Goal: Browse casually

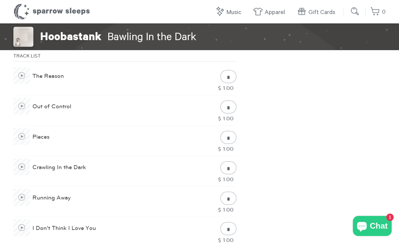
scroll to position [277, 0]
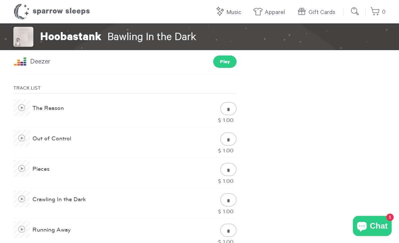
click at [26, 116] on span at bounding box center [21, 107] width 17 height 17
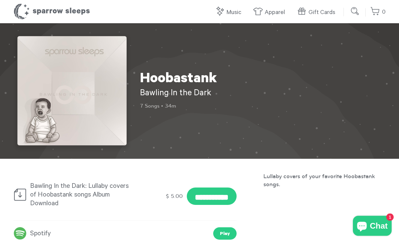
scroll to position [0, 0]
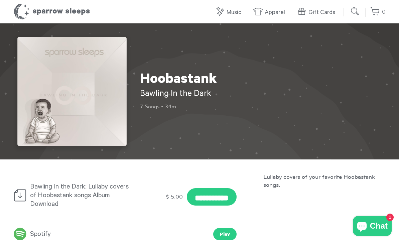
click at [87, 10] on h1 "Sparrow Sleeps" at bounding box center [51, 11] width 77 height 17
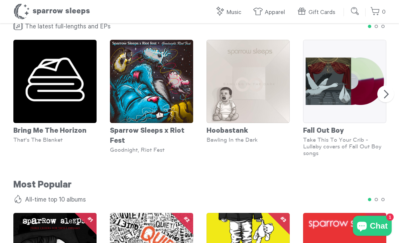
click at [387, 91] on button "Next" at bounding box center [385, 94] width 17 height 17
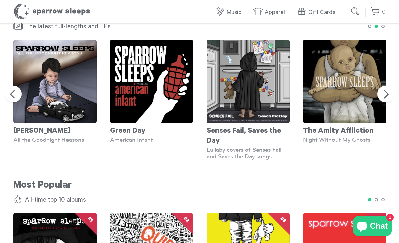
click at [389, 92] on button "Next" at bounding box center [385, 94] width 17 height 17
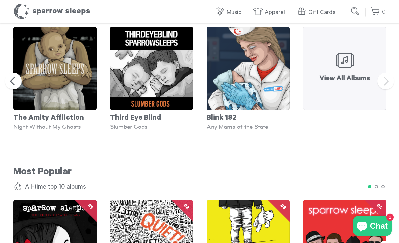
scroll to position [458, 0]
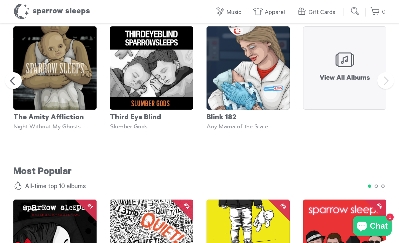
click at [388, 81] on button "Next" at bounding box center [385, 80] width 17 height 17
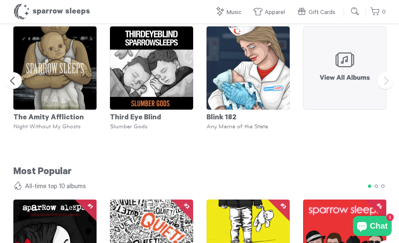
click at [260, 58] on img at bounding box center [247, 67] width 83 height 83
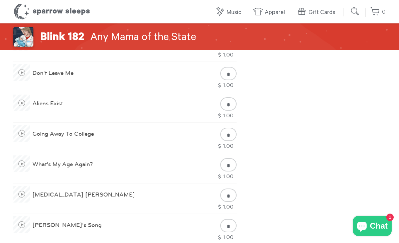
scroll to position [334, 0]
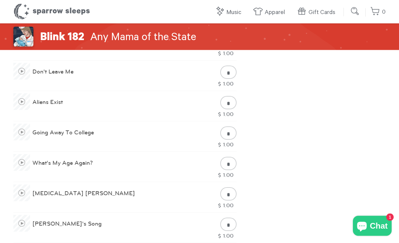
click at [121, 159] on div "What's My Age Again?" at bounding box center [110, 167] width 194 height 27
click at [108, 166] on div "What's My Age Again?" at bounding box center [110, 167] width 194 height 27
click at [23, 166] on span at bounding box center [21, 162] width 17 height 17
click at [369, 118] on div "**********" at bounding box center [199, 163] width 399 height 948
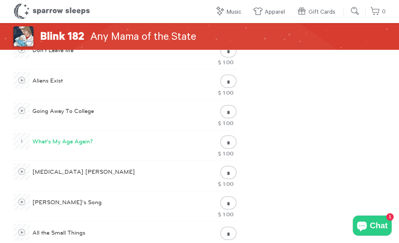
scroll to position [356, 0]
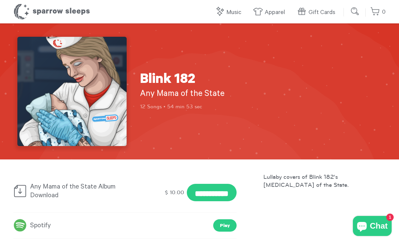
click at [50, 12] on h1 "Sparrow Sleeps" at bounding box center [51, 11] width 77 height 17
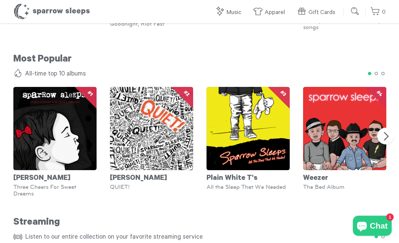
scroll to position [571, 0]
click at [388, 134] on button "Next" at bounding box center [385, 136] width 17 height 17
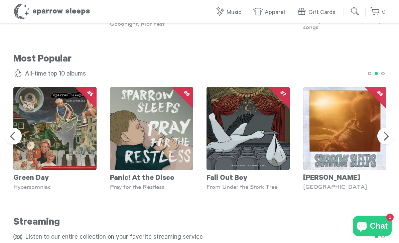
click at [391, 133] on button "Next" at bounding box center [385, 136] width 17 height 17
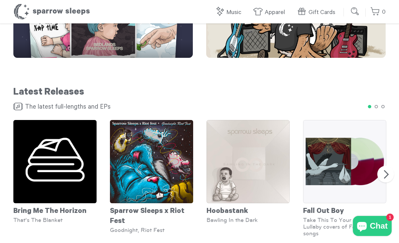
scroll to position [375, 0]
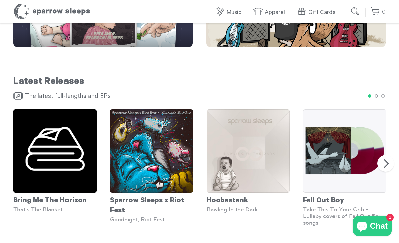
click at [388, 162] on button "Next" at bounding box center [385, 163] width 17 height 17
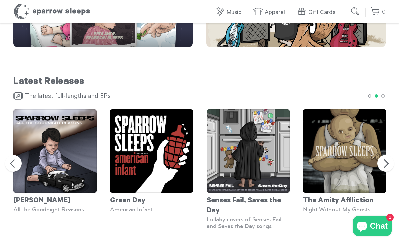
click at [388, 163] on button "Next" at bounding box center [385, 163] width 17 height 17
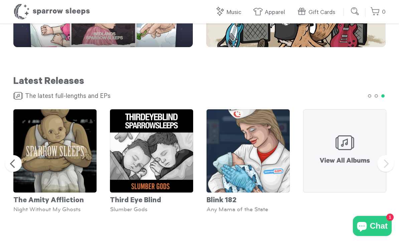
click at [350, 136] on img at bounding box center [344, 150] width 83 height 83
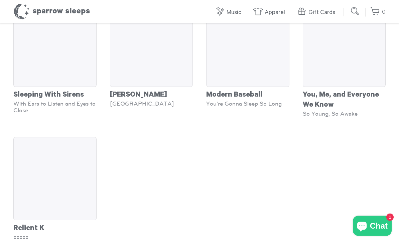
scroll to position [3314, 0]
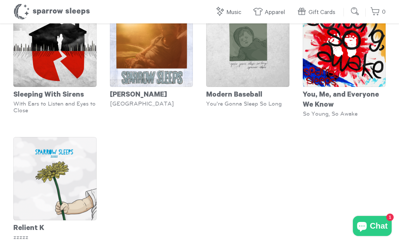
click at [65, 146] on img at bounding box center [54, 178] width 83 height 83
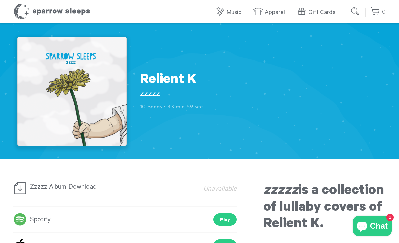
click at [172, 79] on h1 "Relient K" at bounding box center [200, 80] width 120 height 17
click at [294, 79] on div "Relient K zzzzz 10 Songs • 43 min 59 sec" at bounding box center [199, 91] width 372 height 109
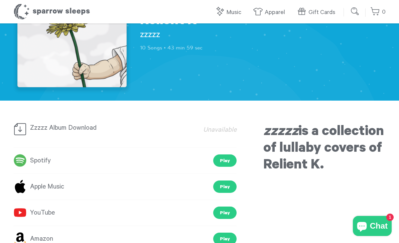
scroll to position [61, 0]
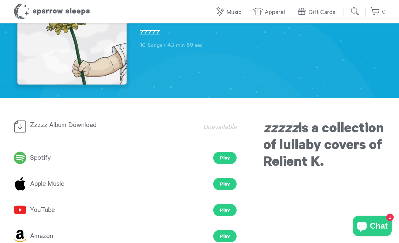
click at [138, 131] on div "Unavailable" at bounding box center [182, 128] width 107 height 17
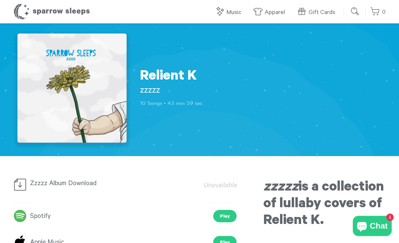
scroll to position [0, 0]
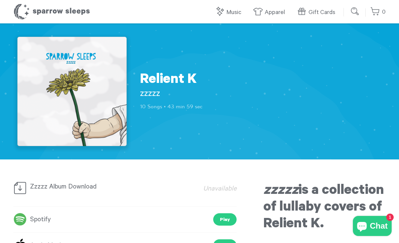
click at [148, 107] on p "10 Songs • 43 min 59 sec" at bounding box center [200, 106] width 120 height 7
click at [152, 108] on p "10 Songs • 43 min 59 sec" at bounding box center [200, 106] width 120 height 7
click at [173, 105] on p "10 Songs • 43 min 59 sec" at bounding box center [200, 106] width 120 height 7
click at [153, 93] on h2 "zzzzz" at bounding box center [200, 94] width 120 height 11
